Goal: Task Accomplishment & Management: Manage account settings

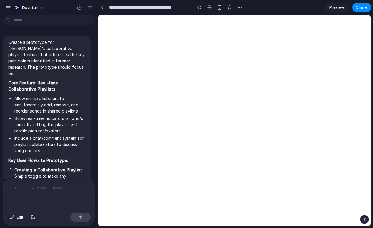
scroll to position [486, 0]
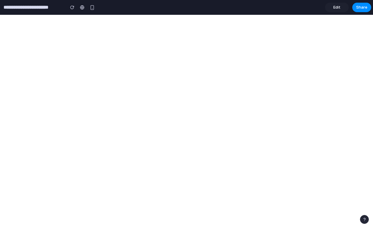
click at [46, 7] on input "**********" at bounding box center [32, 7] width 61 height 11
click at [335, 6] on span "Edit" at bounding box center [336, 7] width 7 height 6
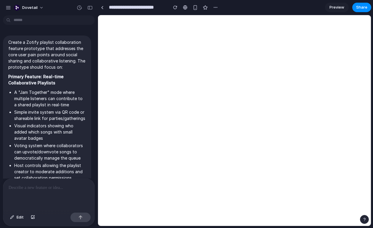
scroll to position [487, 0]
